Goal: Check status: Check status

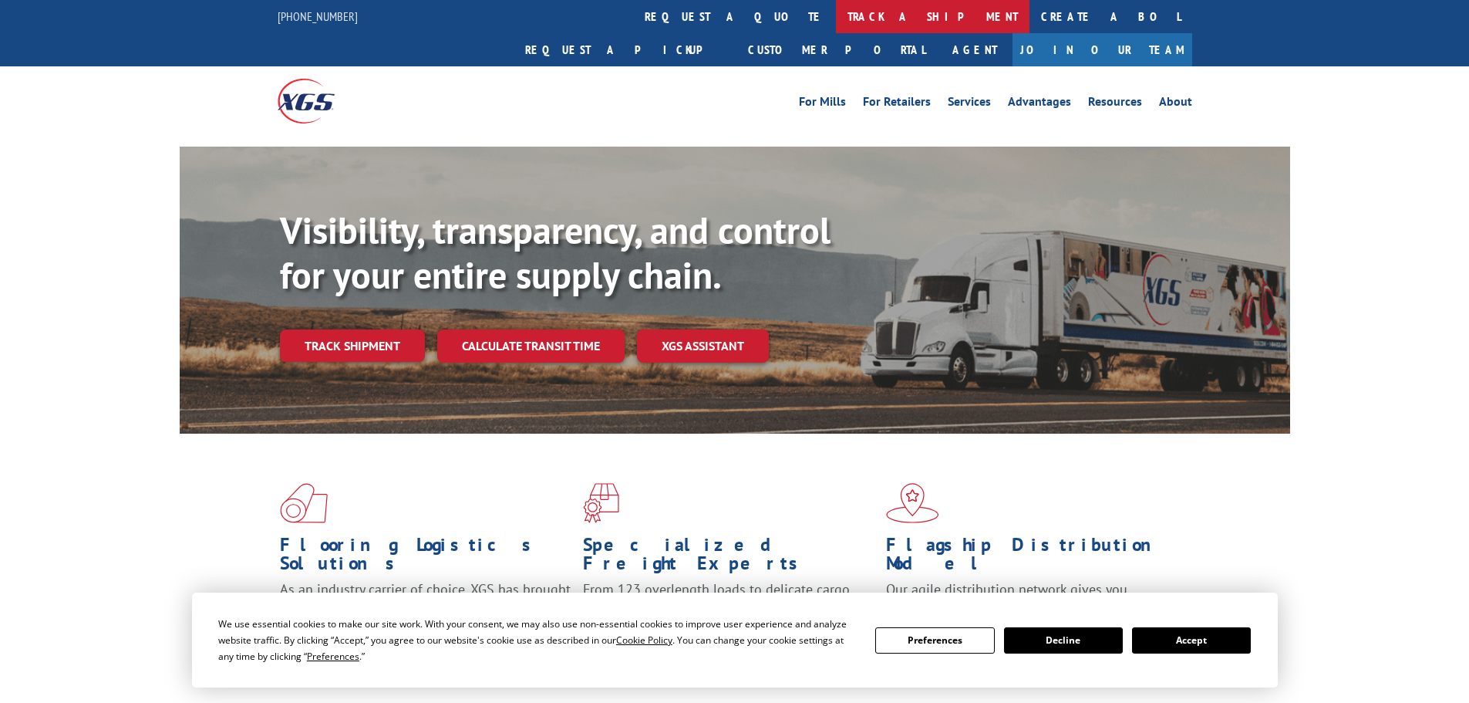
click at [836, 15] on link "track a shipment" at bounding box center [933, 16] width 194 height 33
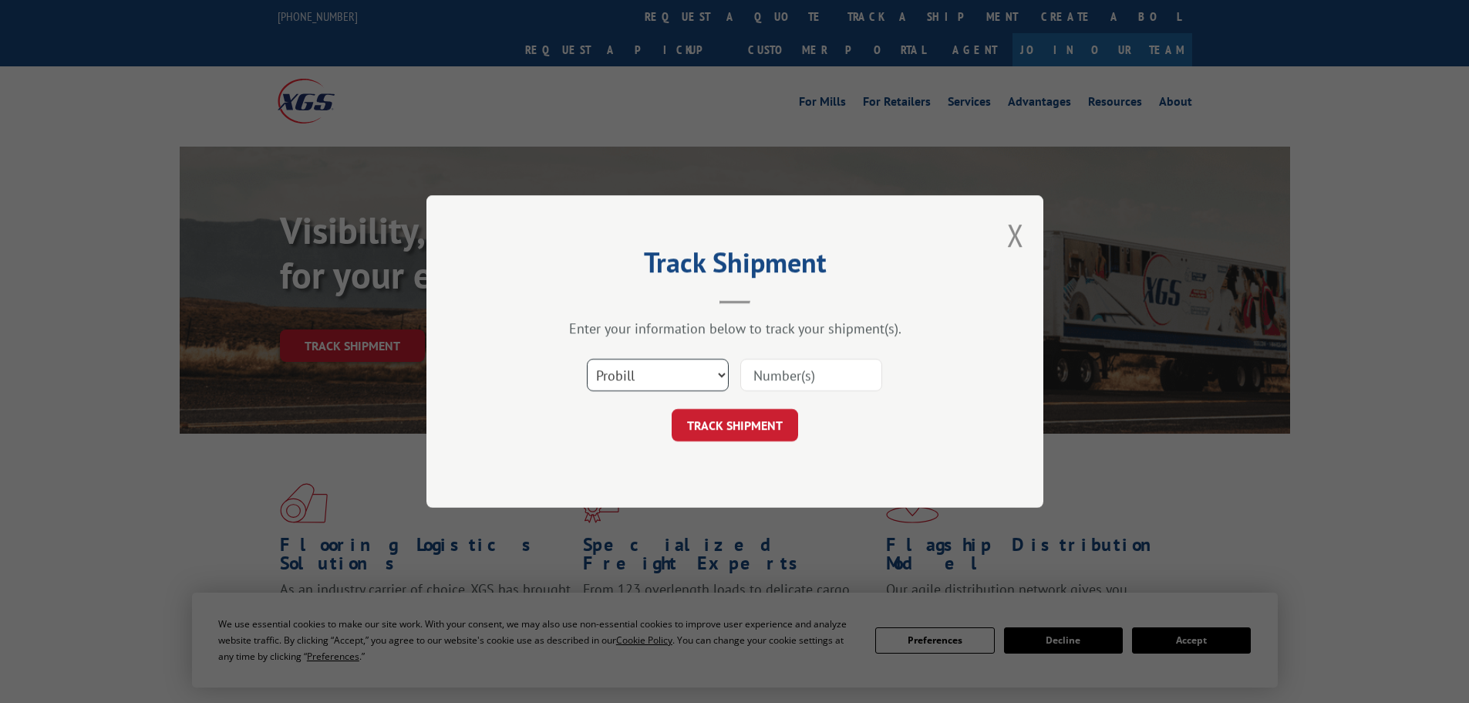
click at [698, 379] on select "Select category... Probill BOL PO" at bounding box center [658, 375] width 142 height 32
click at [772, 376] on input at bounding box center [811, 375] width 142 height 32
paste input "5211817"
type input "5211817"
click at [769, 410] on form "Select category... Probill BOL PO 5211817 TRACK SHIPMENT" at bounding box center [735, 395] width 463 height 92
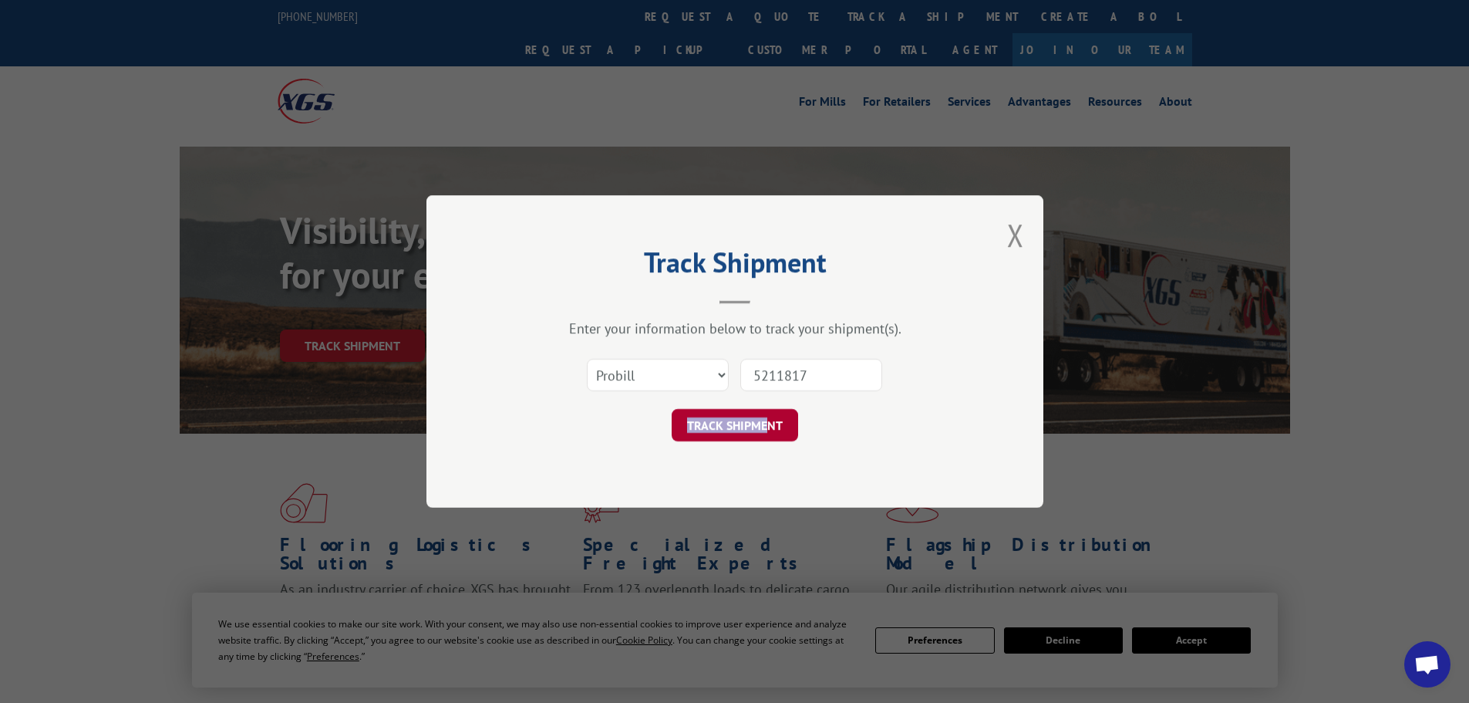
click at [768, 416] on button "TRACK SHIPMENT" at bounding box center [735, 425] width 126 height 32
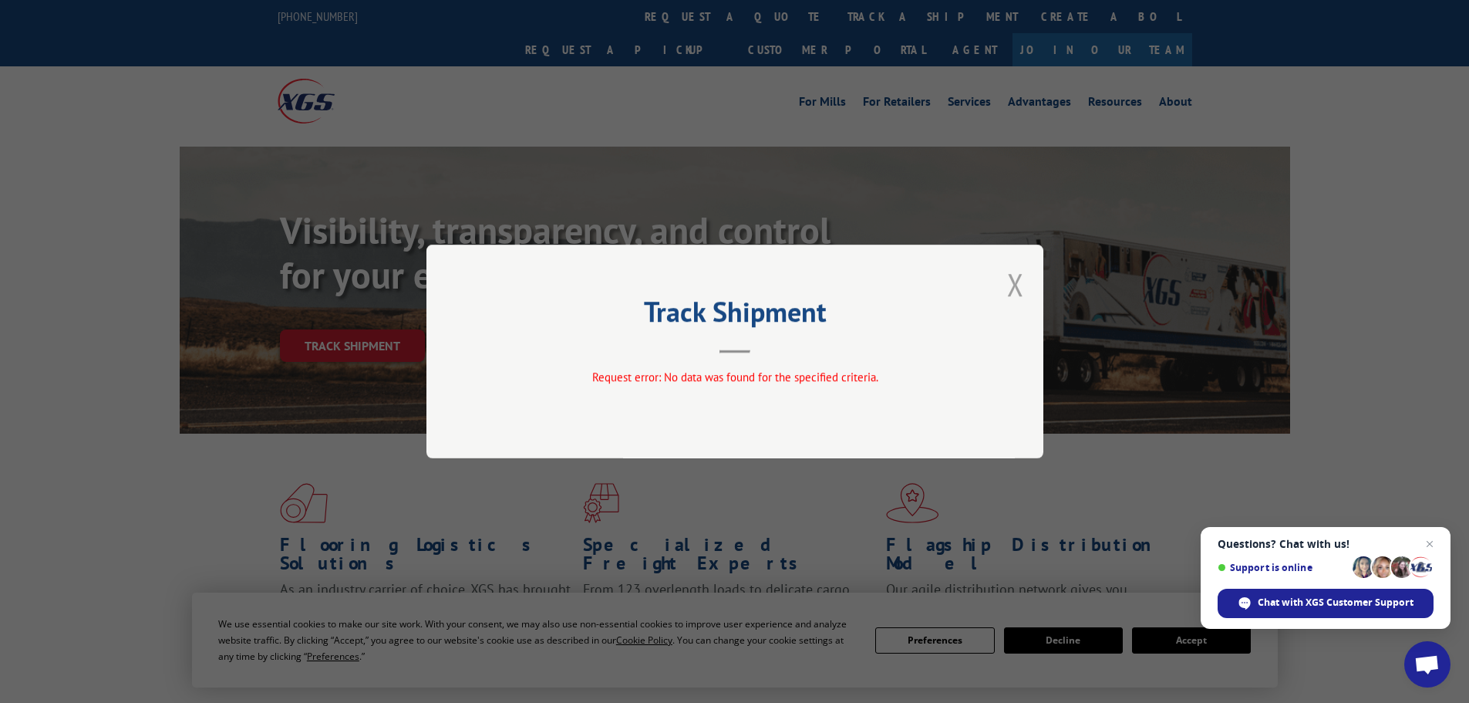
click at [1013, 285] on button "Close modal" at bounding box center [1015, 284] width 17 height 41
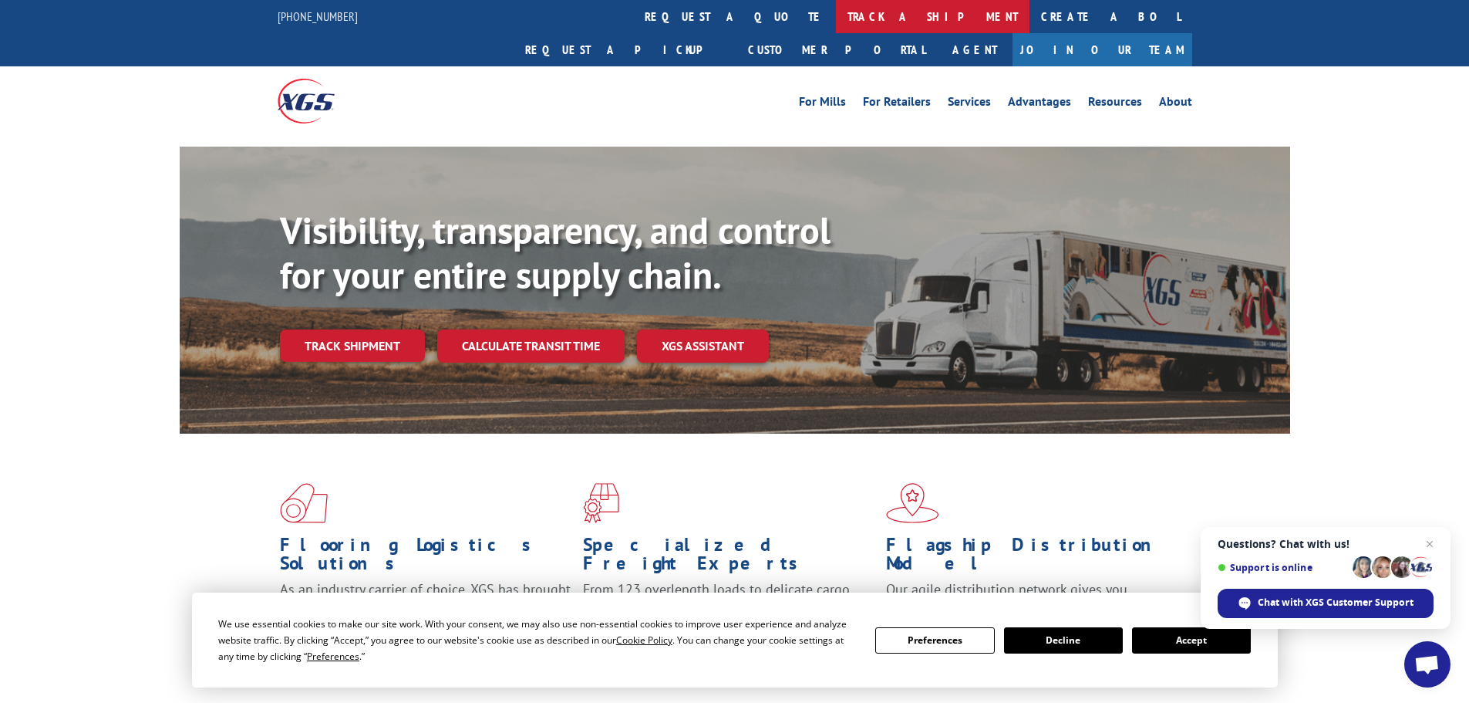
click at [836, 20] on link "track a shipment" at bounding box center [933, 16] width 194 height 33
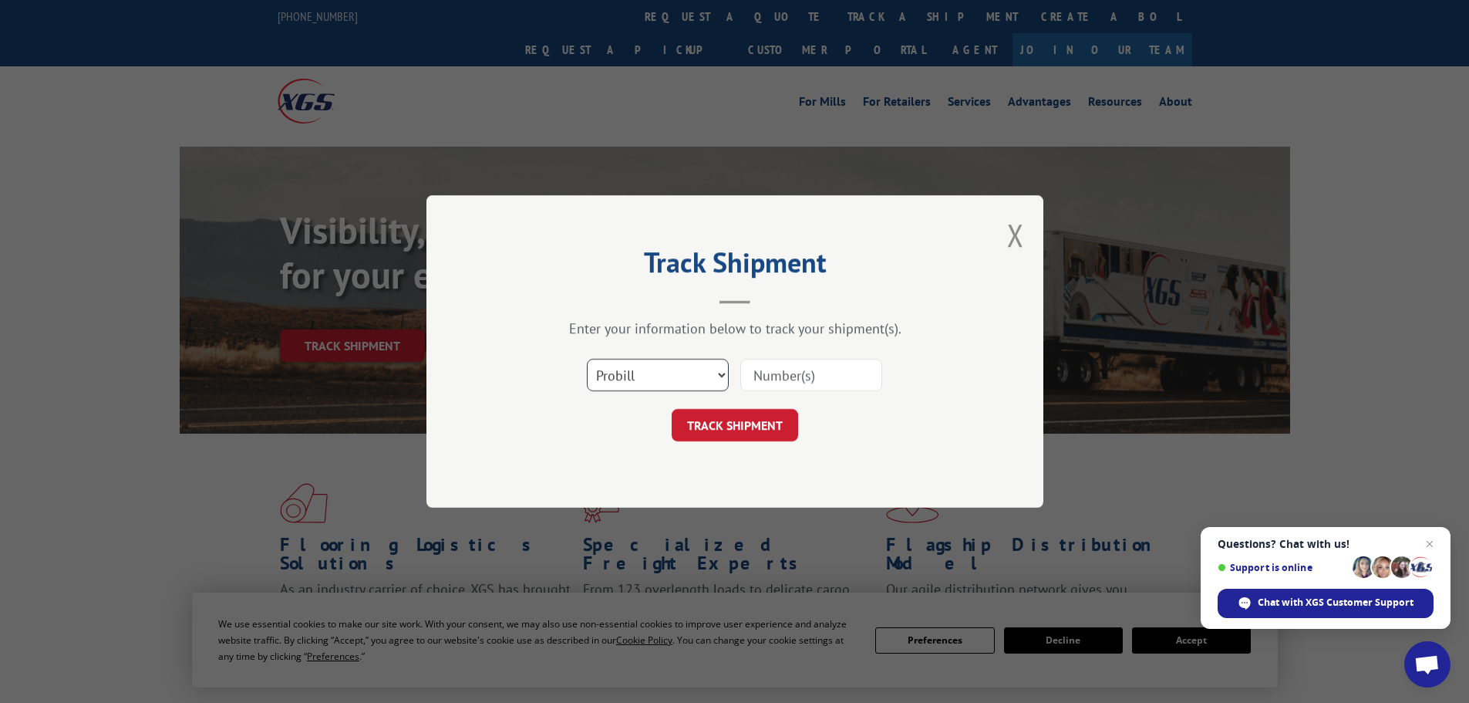
click at [671, 367] on select "Select category... Probill BOL PO" at bounding box center [658, 375] width 142 height 32
select select "bol"
click at [587, 359] on select "Select category... Probill BOL PO" at bounding box center [658, 375] width 142 height 32
click at [804, 371] on input at bounding box center [811, 375] width 142 height 32
paste input "5211817"
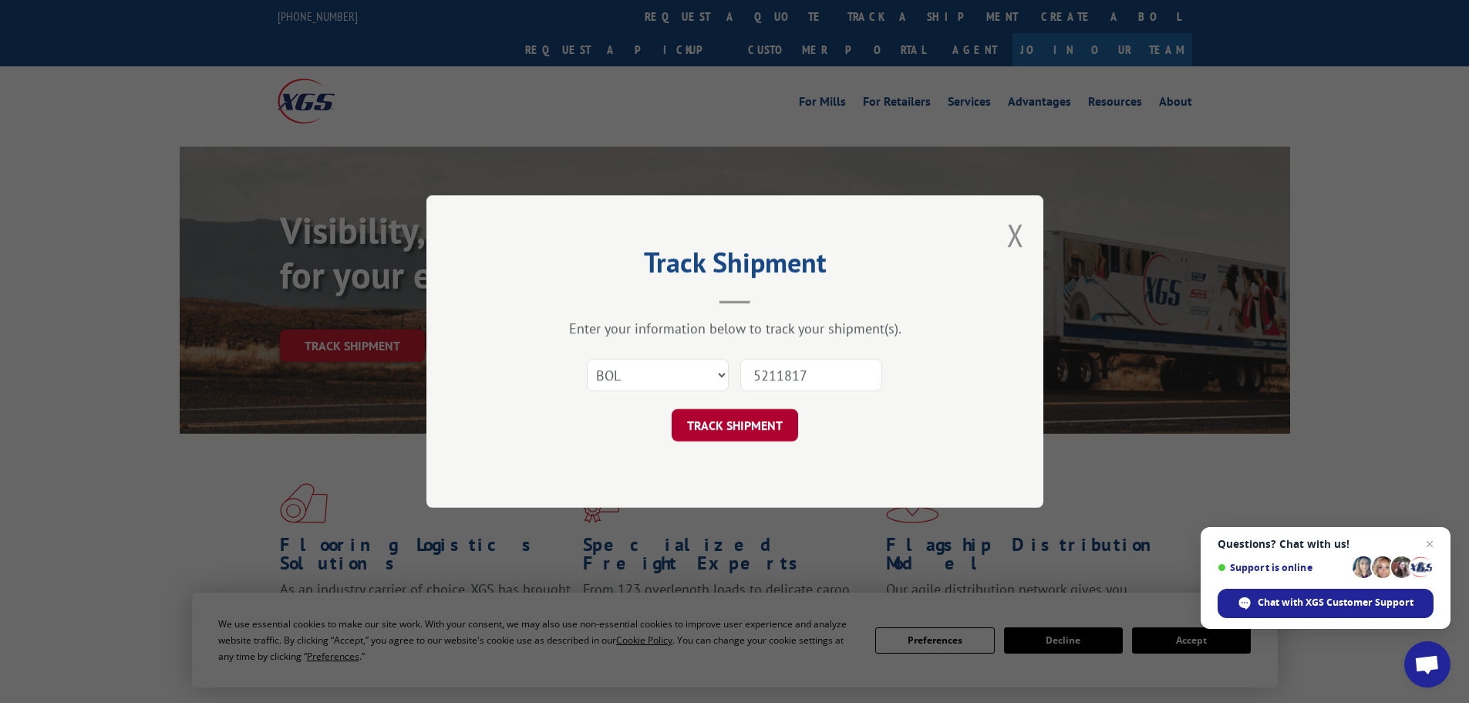
type input "5211817"
click at [756, 427] on button "TRACK SHIPMENT" at bounding box center [735, 425] width 126 height 32
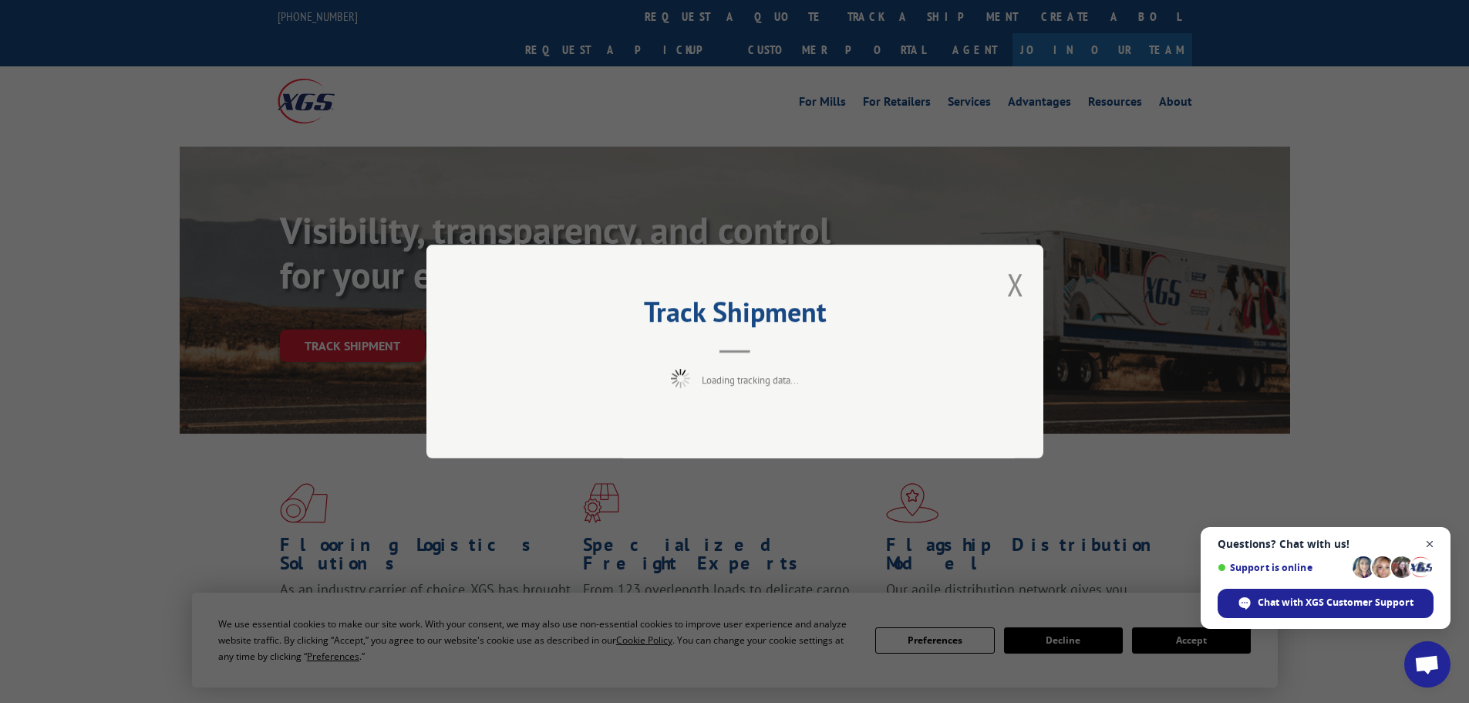
click at [1425, 544] on span "Close chat" at bounding box center [1430, 543] width 19 height 19
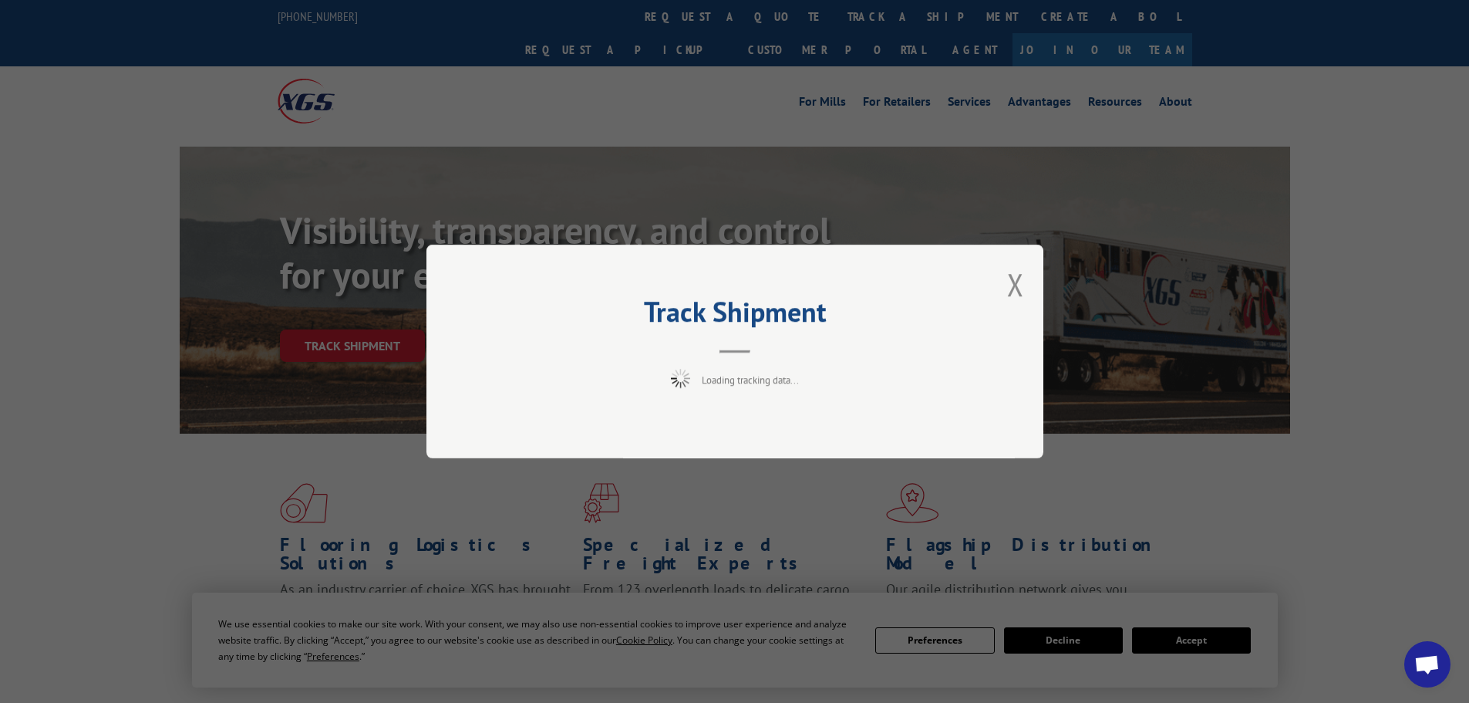
click at [743, 315] on h2 "Track Shipment" at bounding box center [735, 315] width 463 height 29
click at [735, 314] on h2 "Track Shipment" at bounding box center [735, 315] width 463 height 29
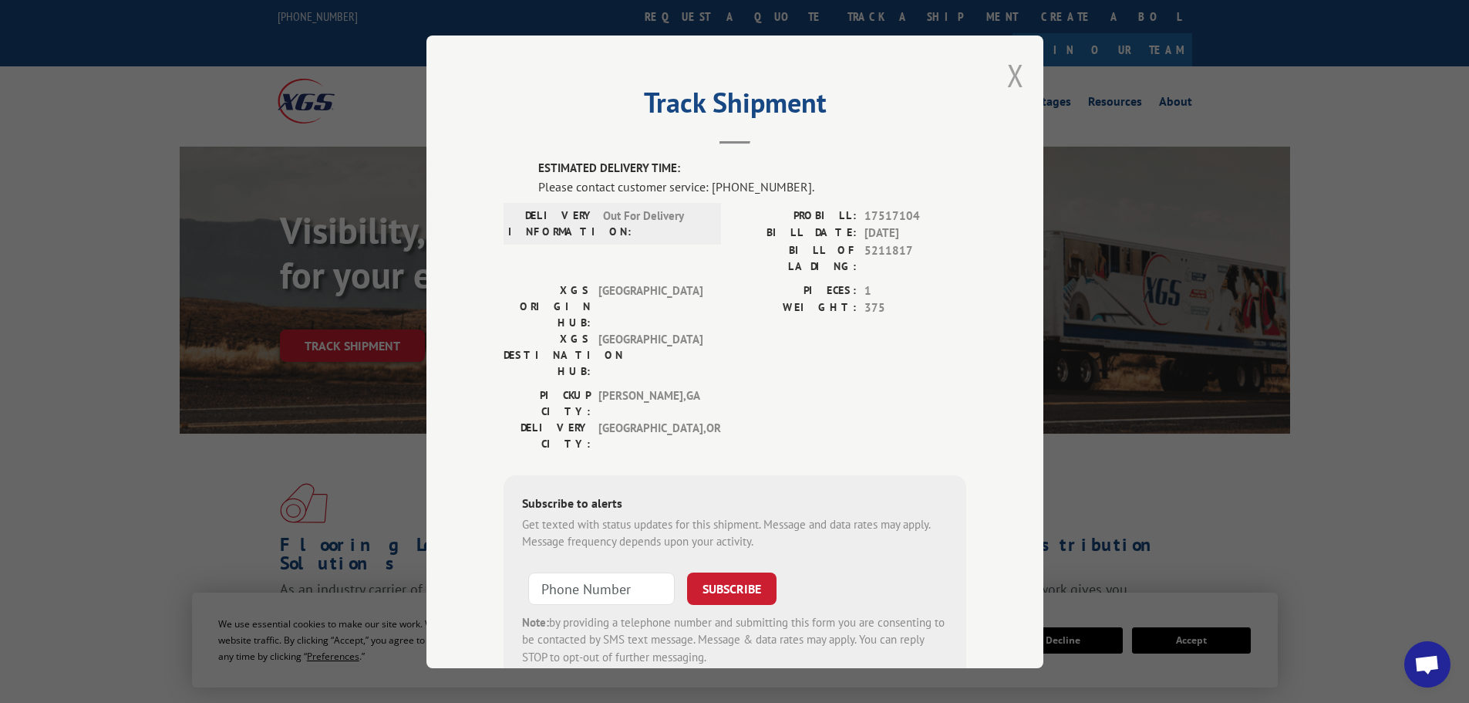
click at [1012, 65] on button "Close modal" at bounding box center [1015, 75] width 17 height 41
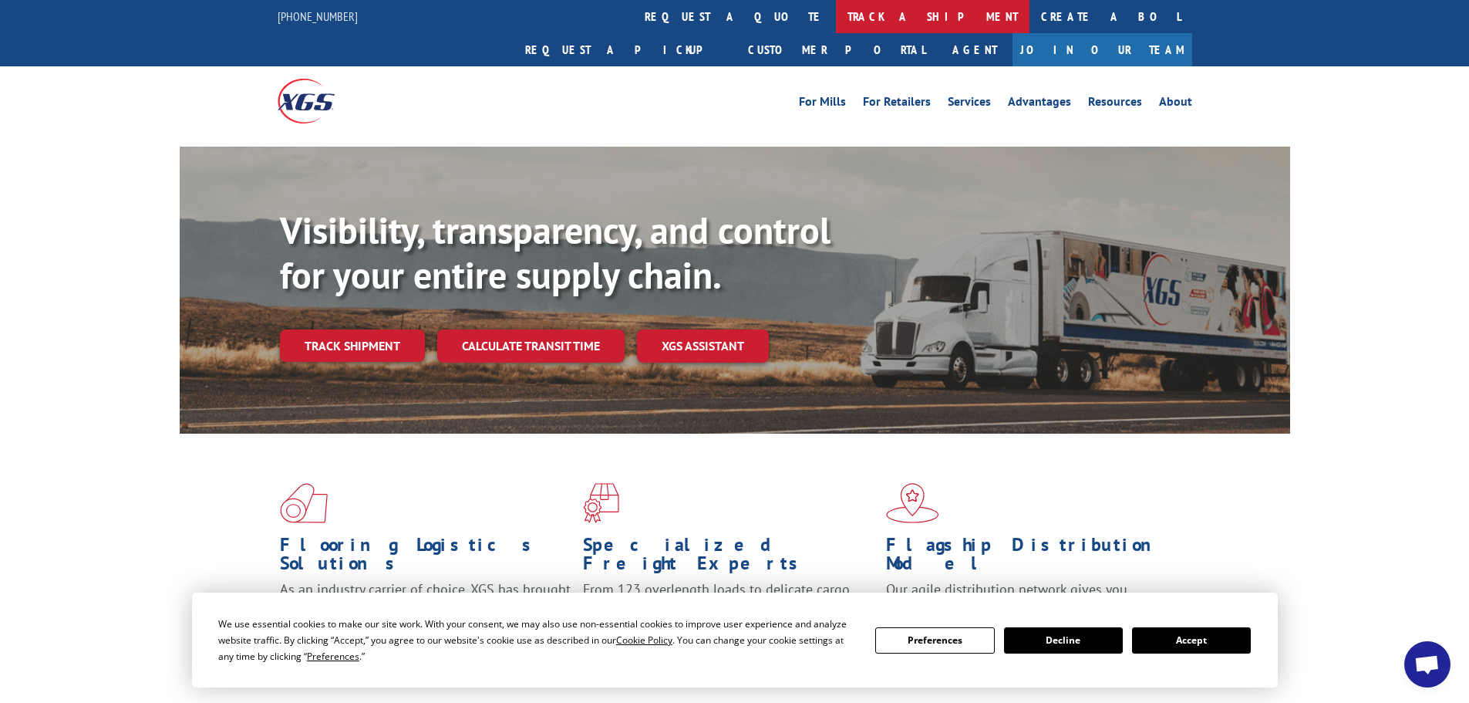
click at [836, 16] on link "track a shipment" at bounding box center [933, 16] width 194 height 33
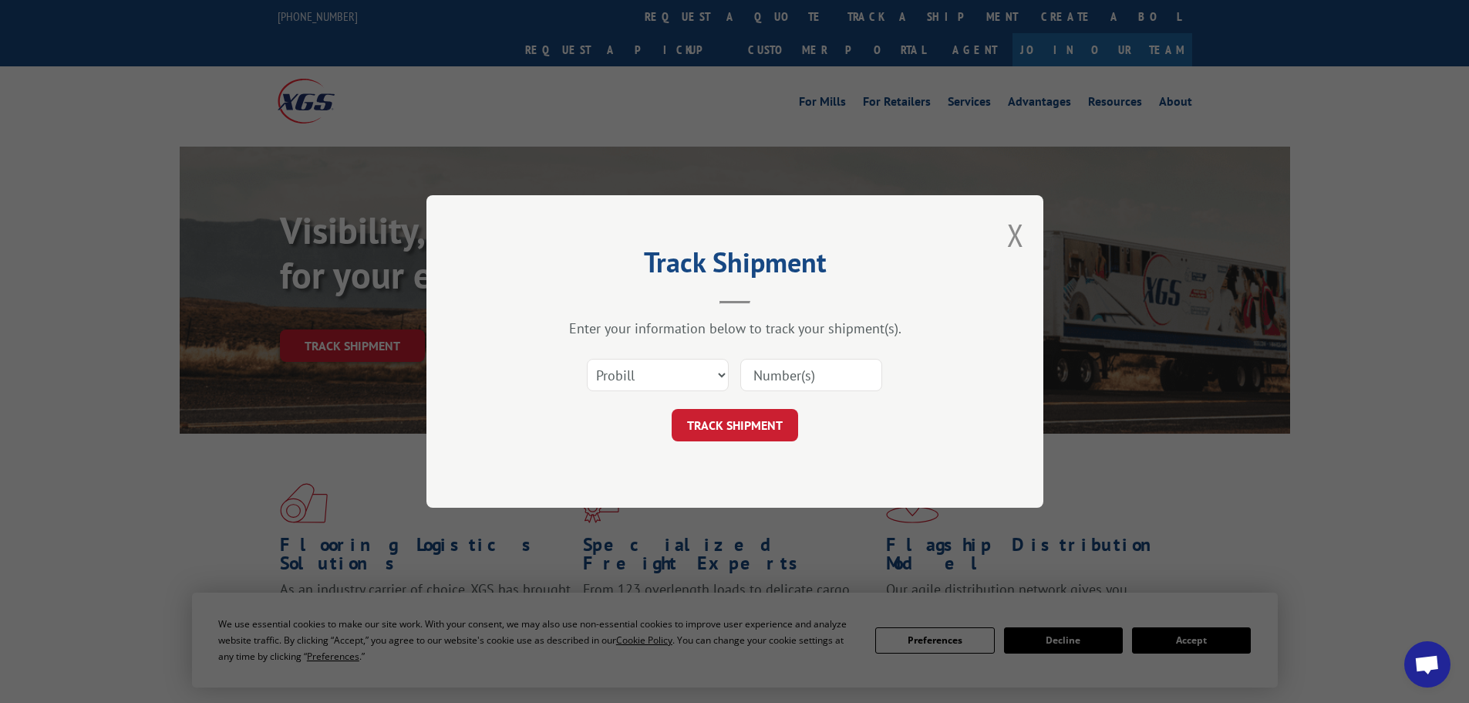
click at [835, 367] on input at bounding box center [811, 375] width 142 height 32
paste input "17517104"
type input "17517104"
click at [777, 413] on button "TRACK SHIPMENT" at bounding box center [735, 425] width 126 height 32
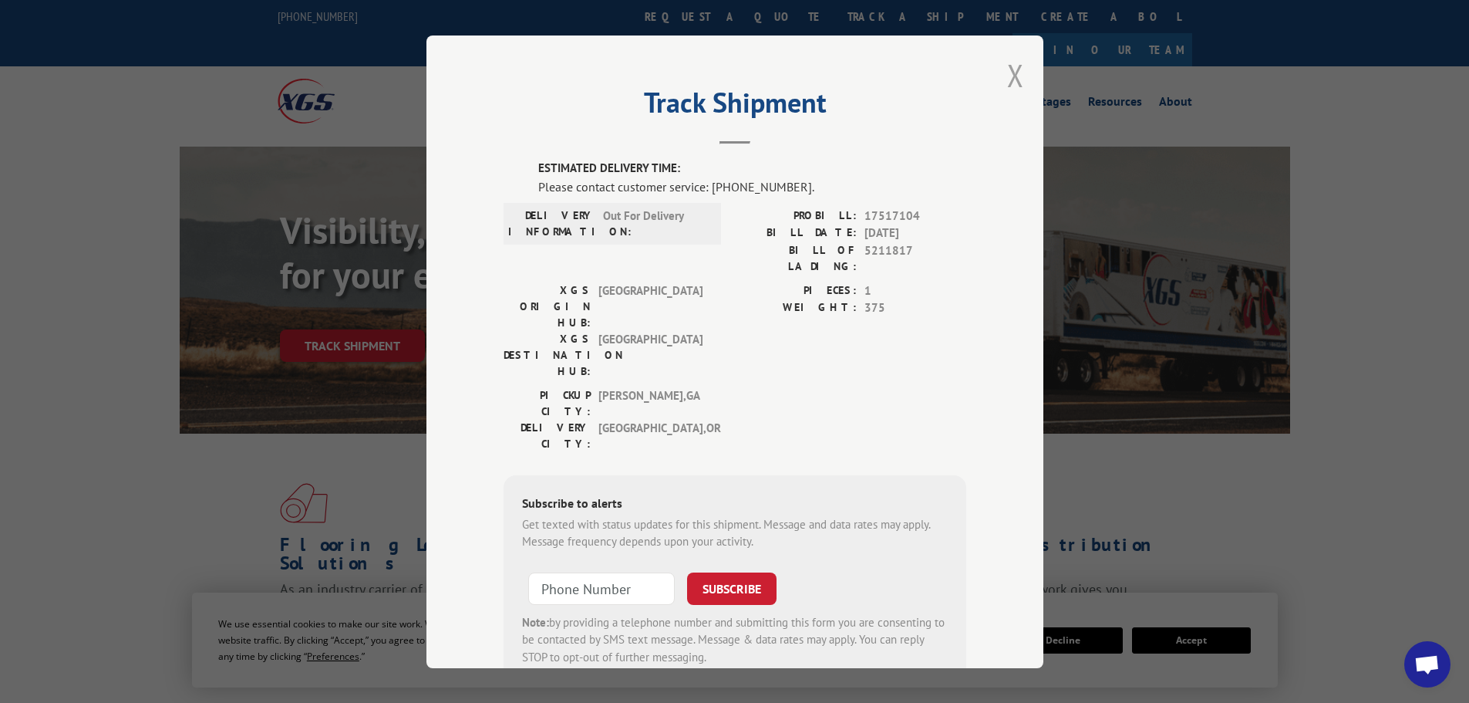
click at [1012, 72] on button "Close modal" at bounding box center [1015, 75] width 17 height 41
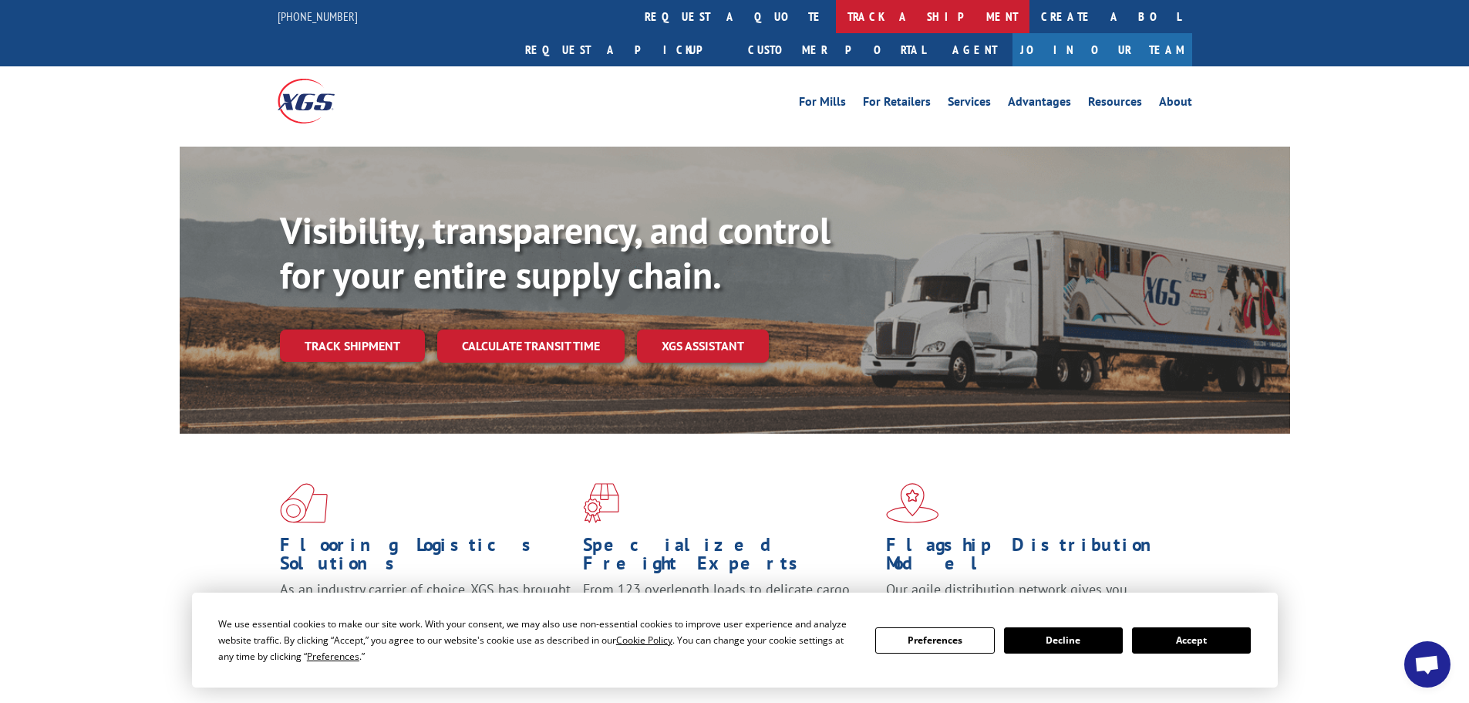
click at [836, 11] on link "track a shipment" at bounding box center [933, 16] width 194 height 33
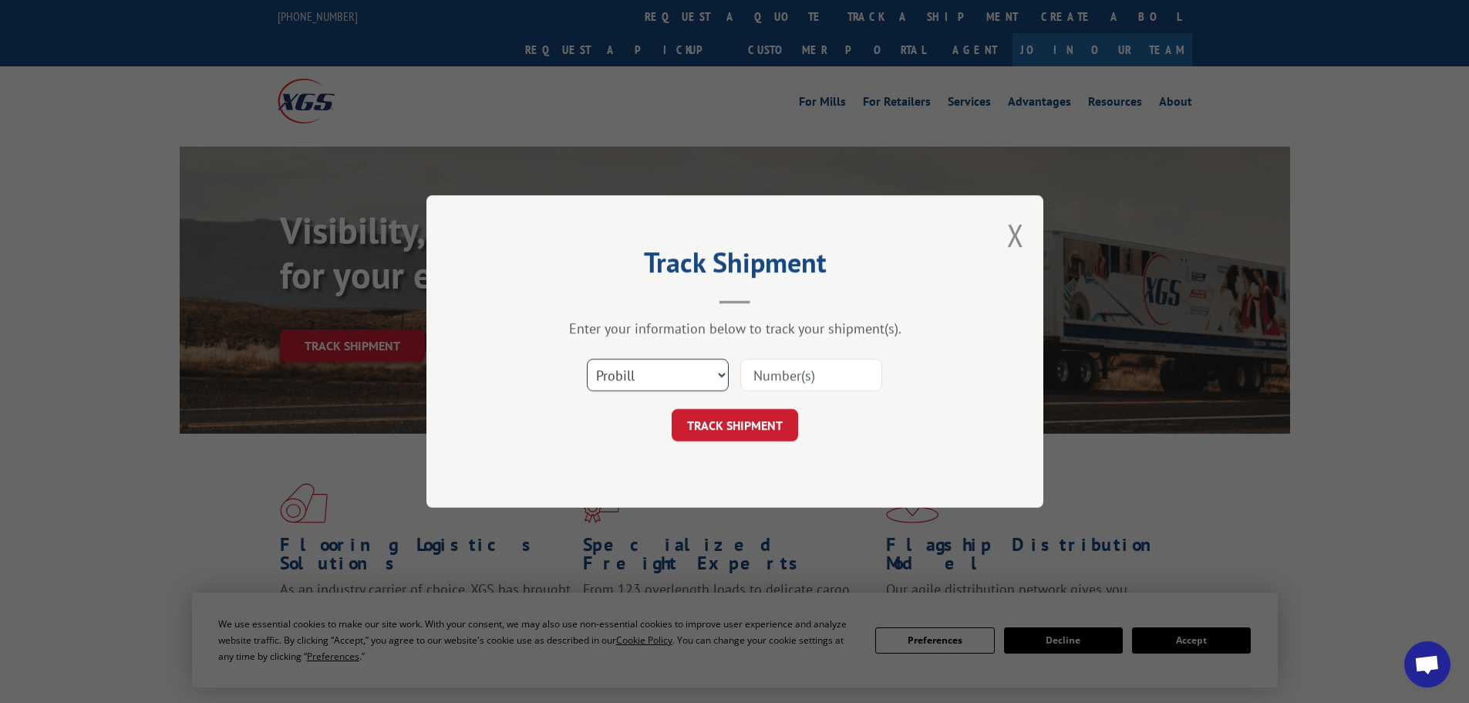
click at [672, 382] on select "Select category... Probill BOL PO" at bounding box center [658, 375] width 142 height 32
select select "po"
click at [587, 359] on select "Select category... Probill BOL PO" at bounding box center [658, 375] width 142 height 32
click at [826, 389] on input at bounding box center [811, 375] width 142 height 32
paste input "07526683"
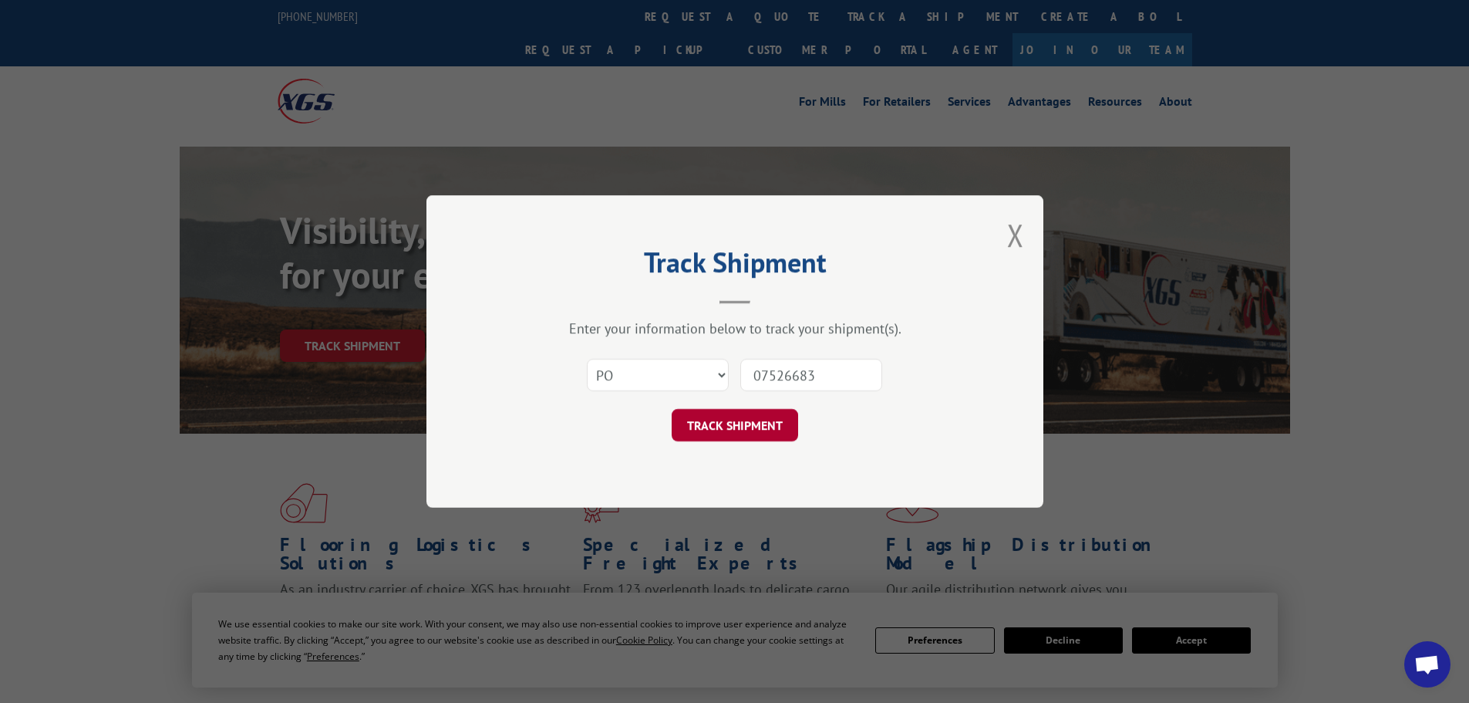
type input "07526683"
click at [784, 415] on button "TRACK SHIPMENT" at bounding box center [735, 425] width 126 height 32
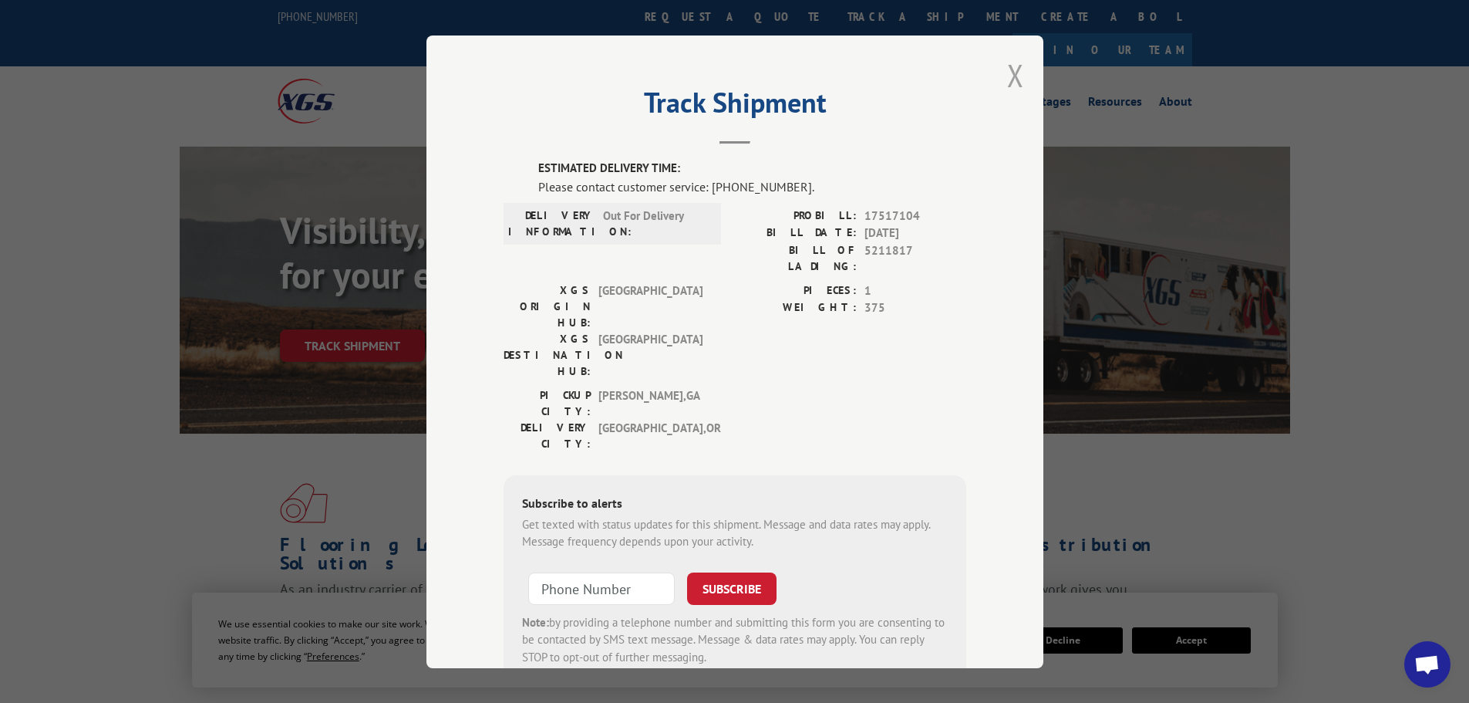
click at [1010, 74] on button "Close modal" at bounding box center [1015, 75] width 17 height 41
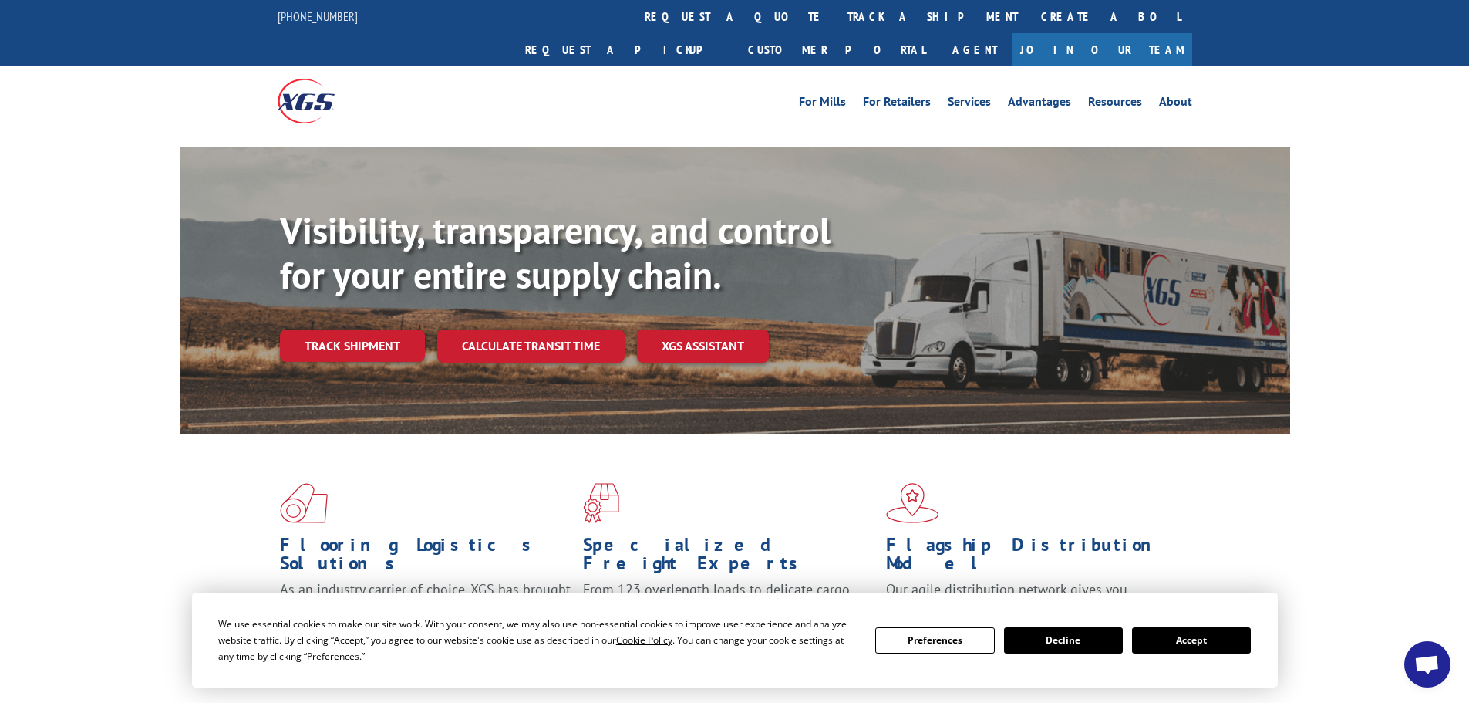
click at [1058, 632] on button "Decline" at bounding box center [1063, 640] width 119 height 26
